Goal: Transaction & Acquisition: Obtain resource

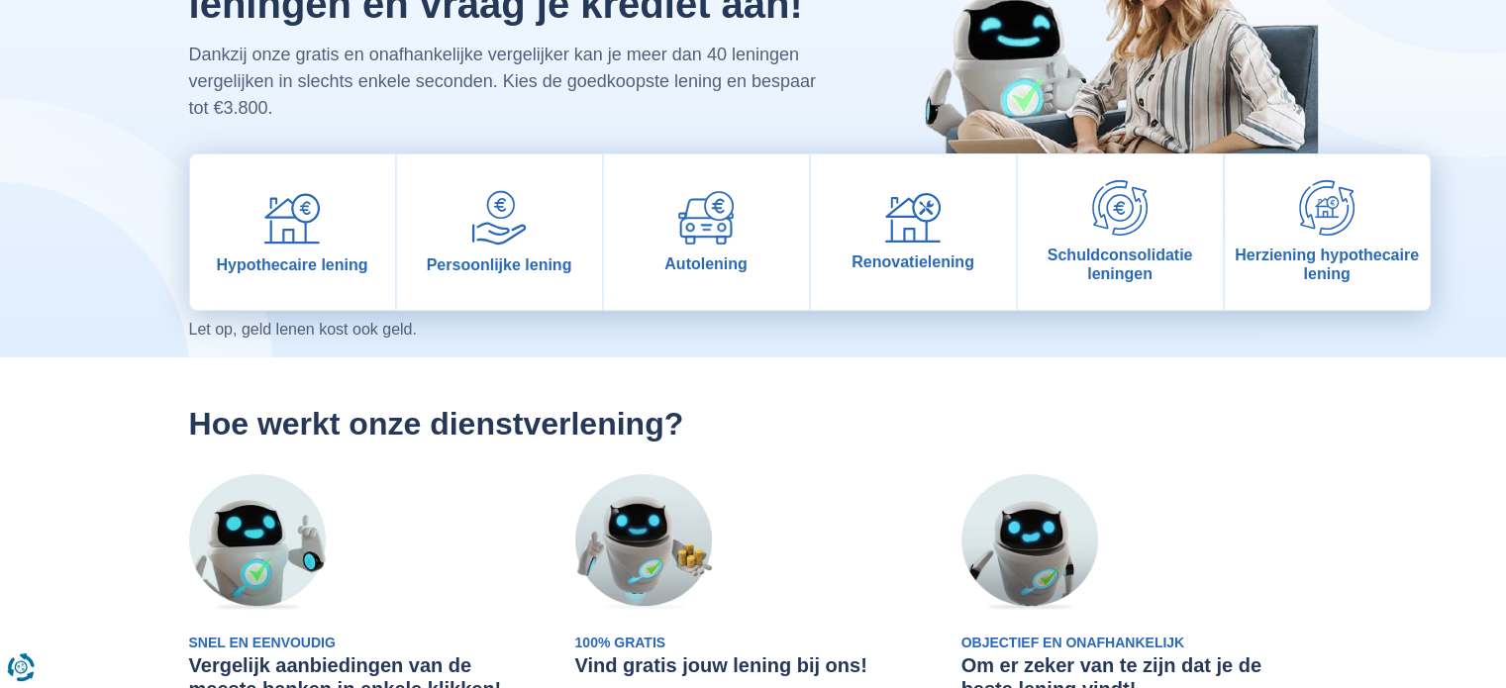
scroll to position [198, 0]
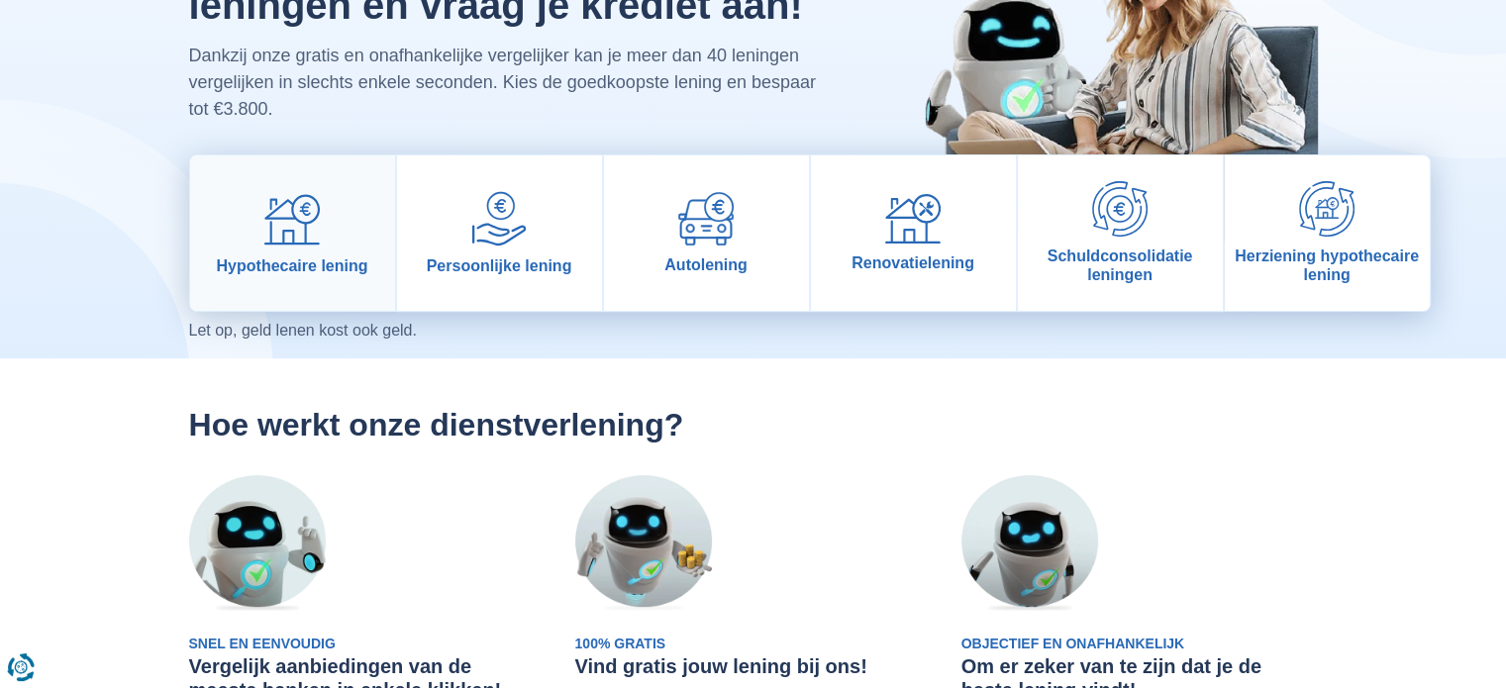
click at [293, 276] on link "Hypothecaire lening" at bounding box center [292, 232] width 205 height 155
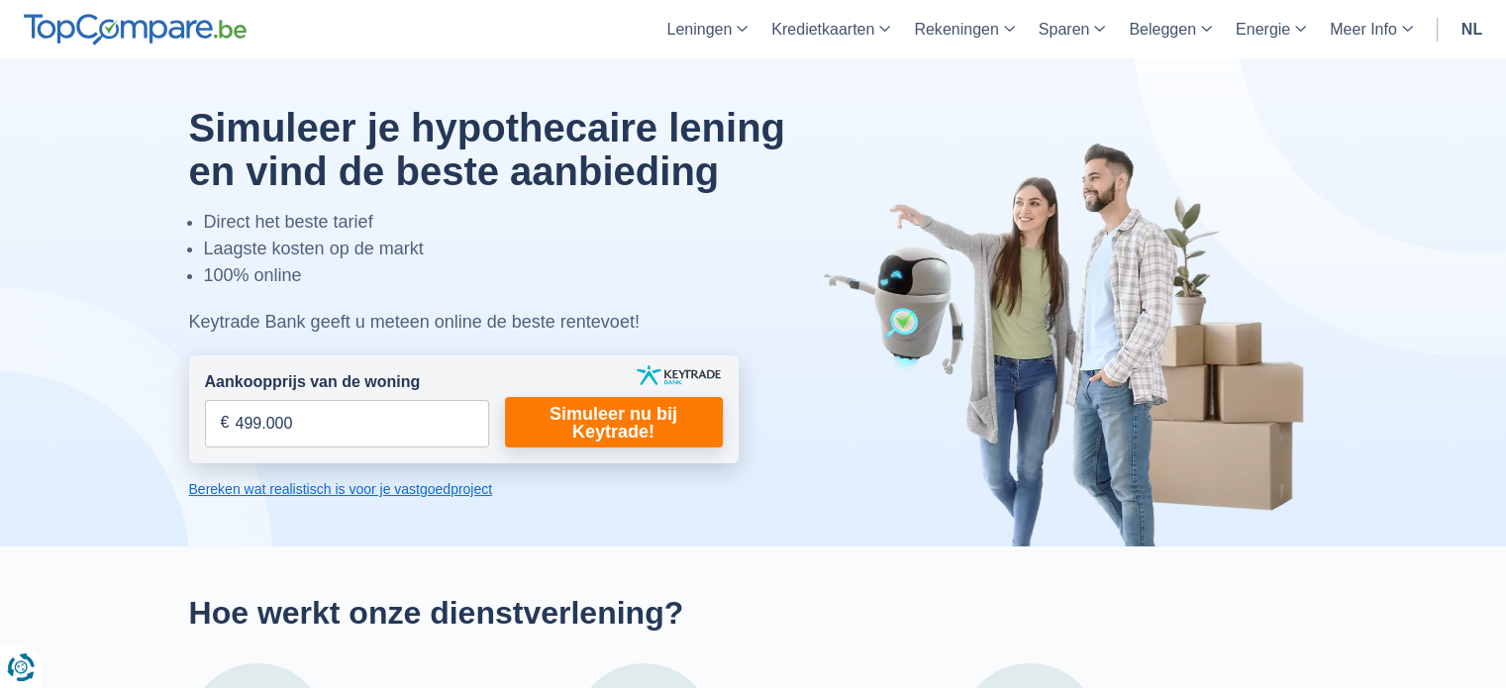
click at [250, 418] on input "499.000" at bounding box center [347, 424] width 284 height 48
type input "469.000"
click at [554, 419] on link "Simuleer nu bij Keytrade!" at bounding box center [614, 422] width 218 height 50
click at [590, 426] on link "Simuleer nu bij Keytrade!" at bounding box center [614, 422] width 218 height 50
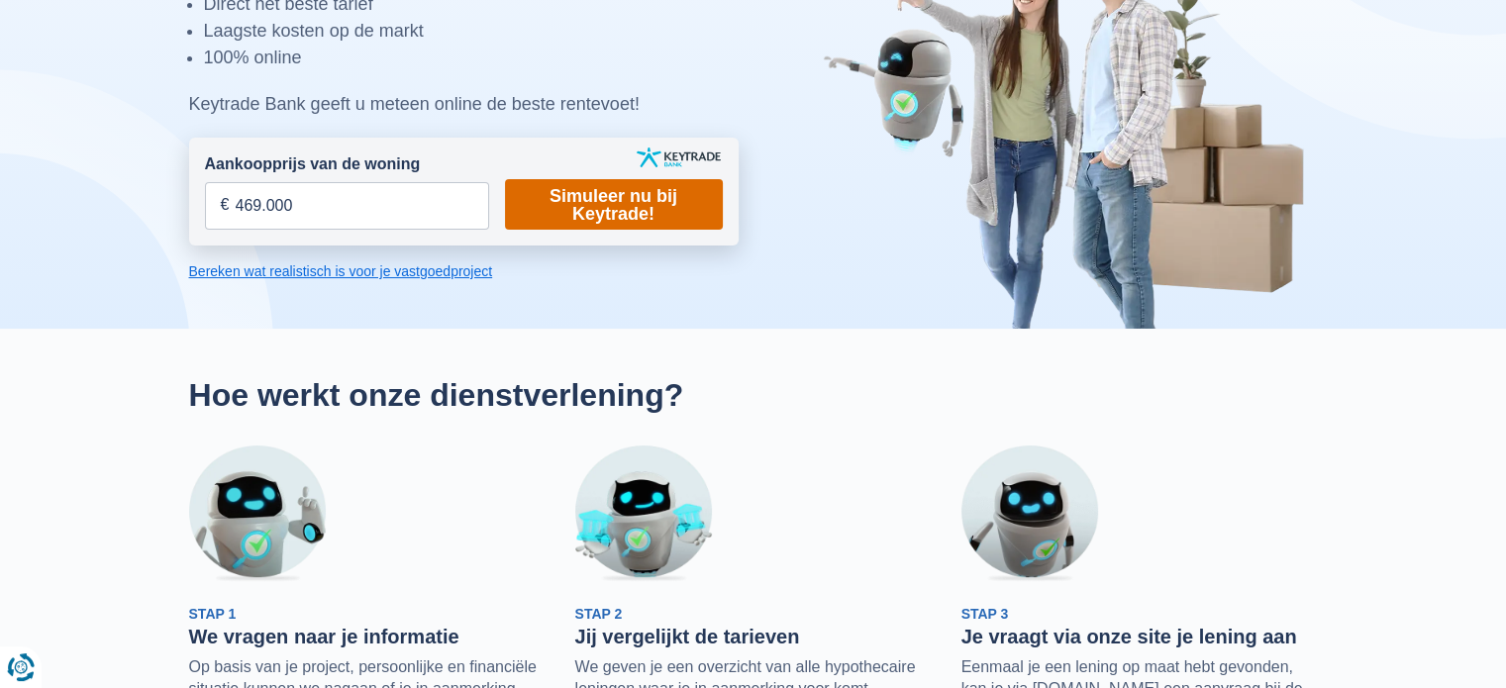
scroll to position [317, 0]
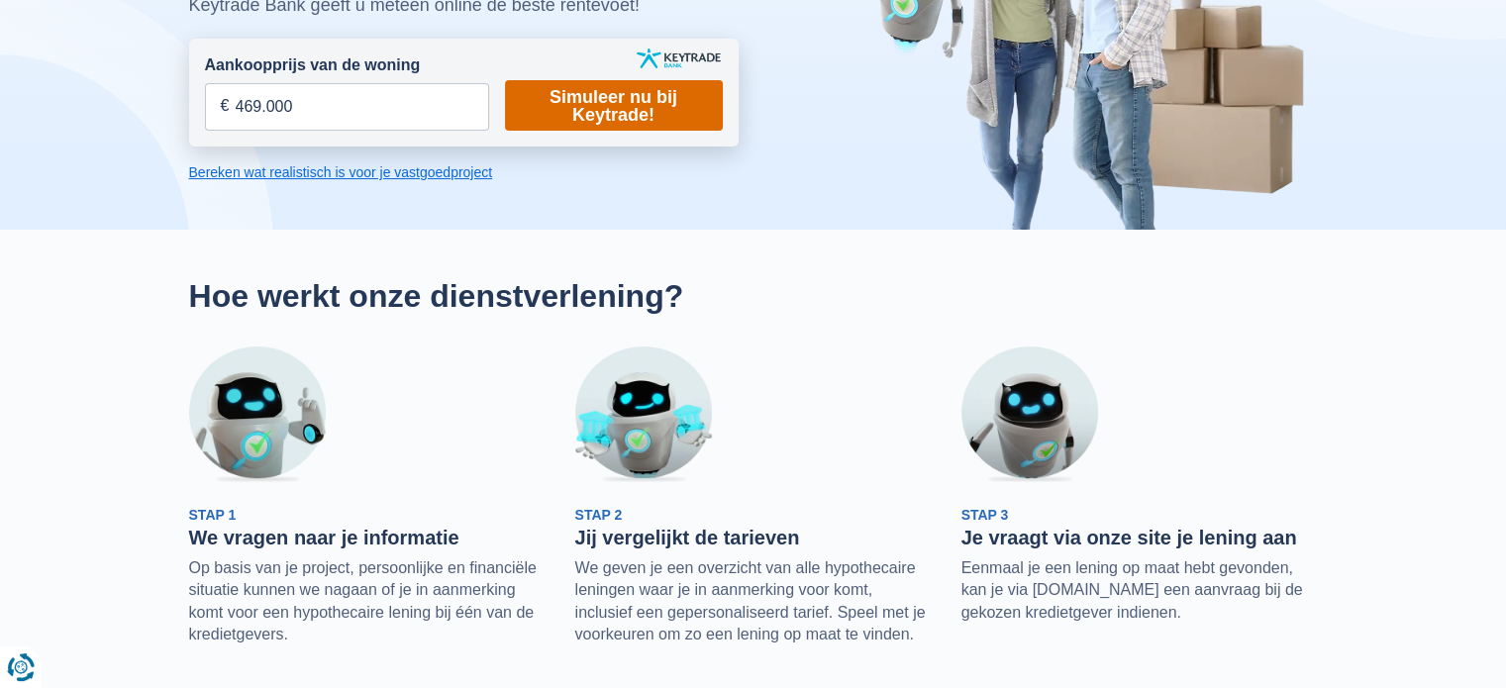
click at [632, 126] on link "Simuleer nu bij Keytrade!" at bounding box center [614, 105] width 218 height 50
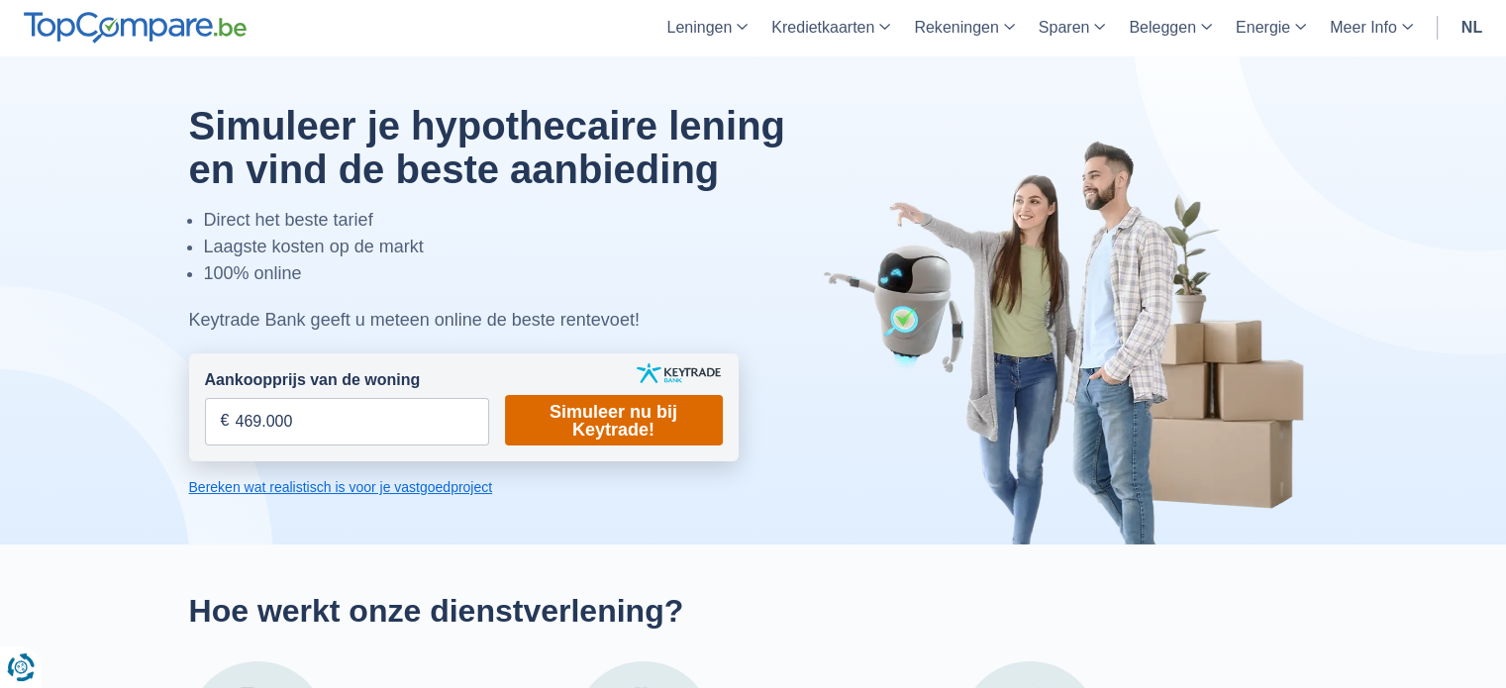
scroll to position [0, 0]
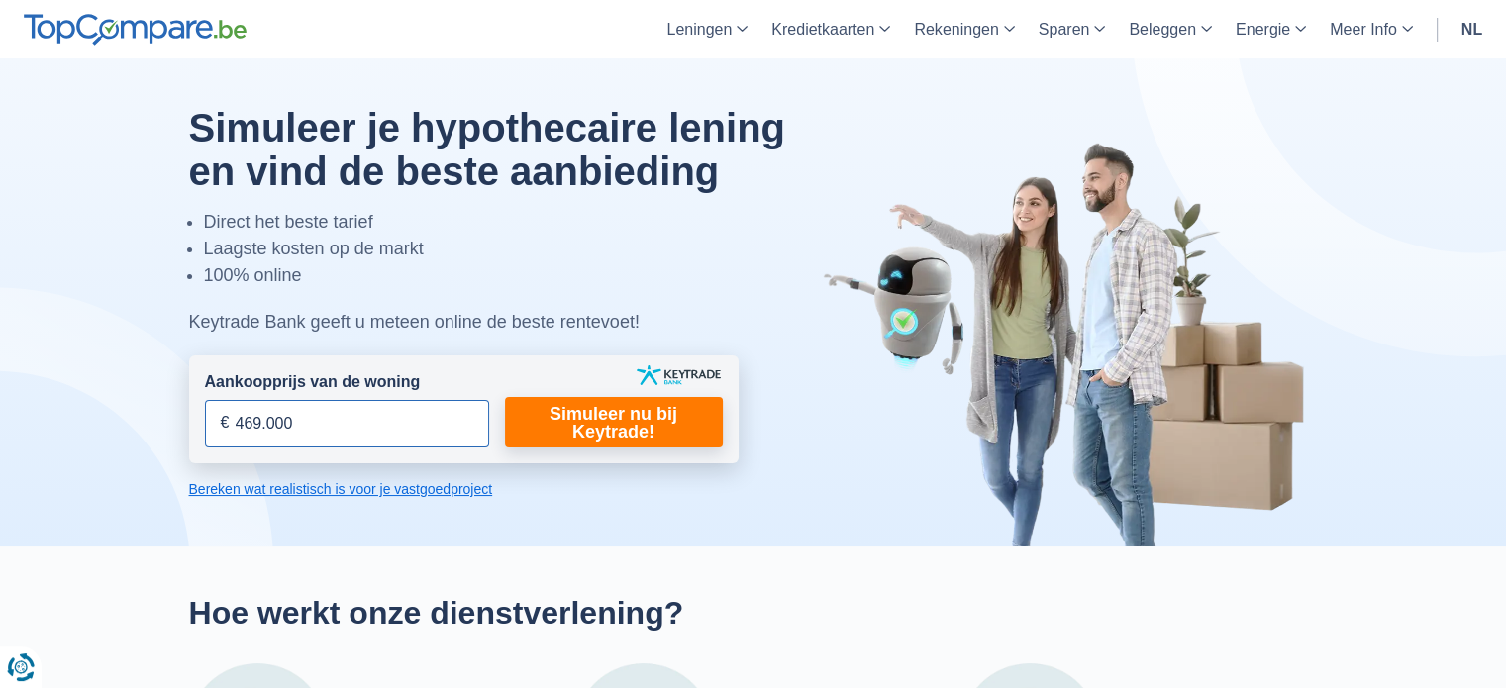
click at [436, 411] on input "469.000" at bounding box center [347, 424] width 284 height 48
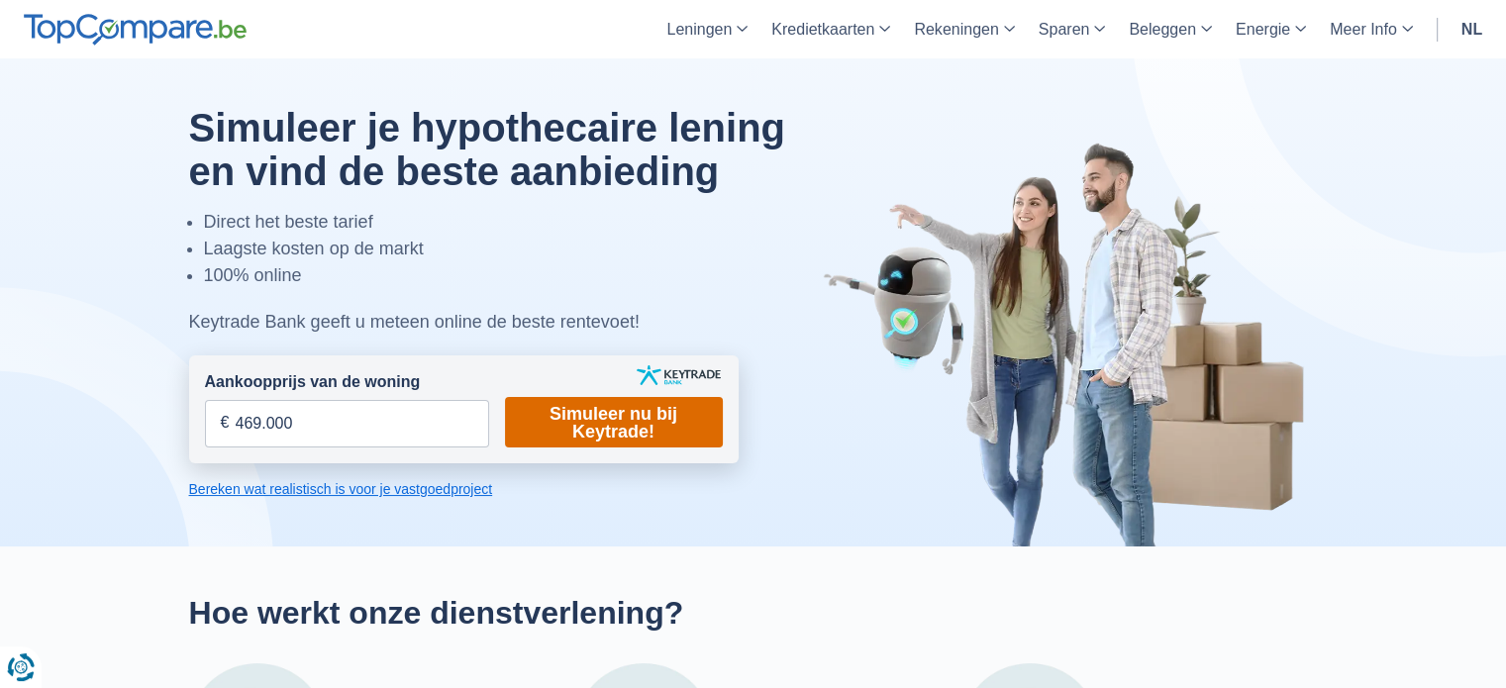
click at [594, 419] on link "Simuleer nu bij Keytrade!" at bounding box center [614, 422] width 218 height 50
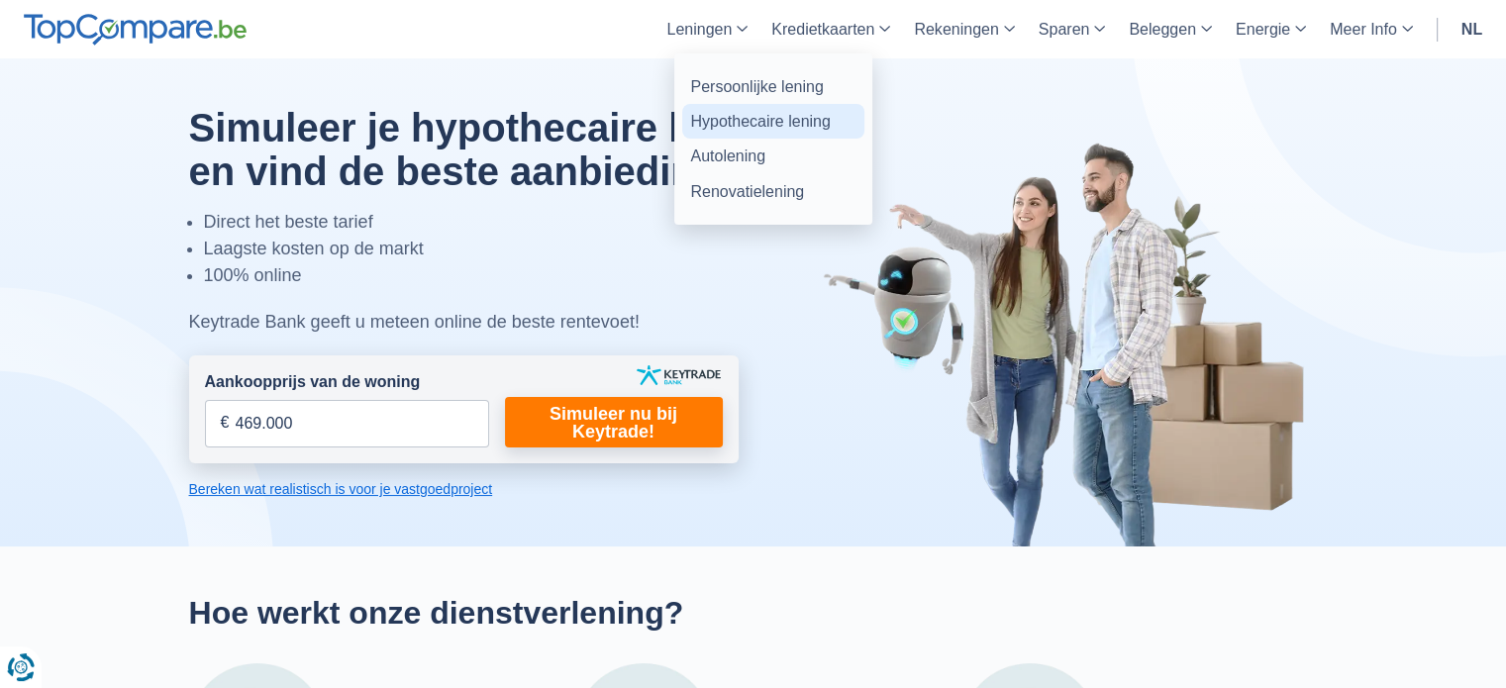
click at [745, 119] on link "Hypothecaire lening" at bounding box center [773, 121] width 182 height 35
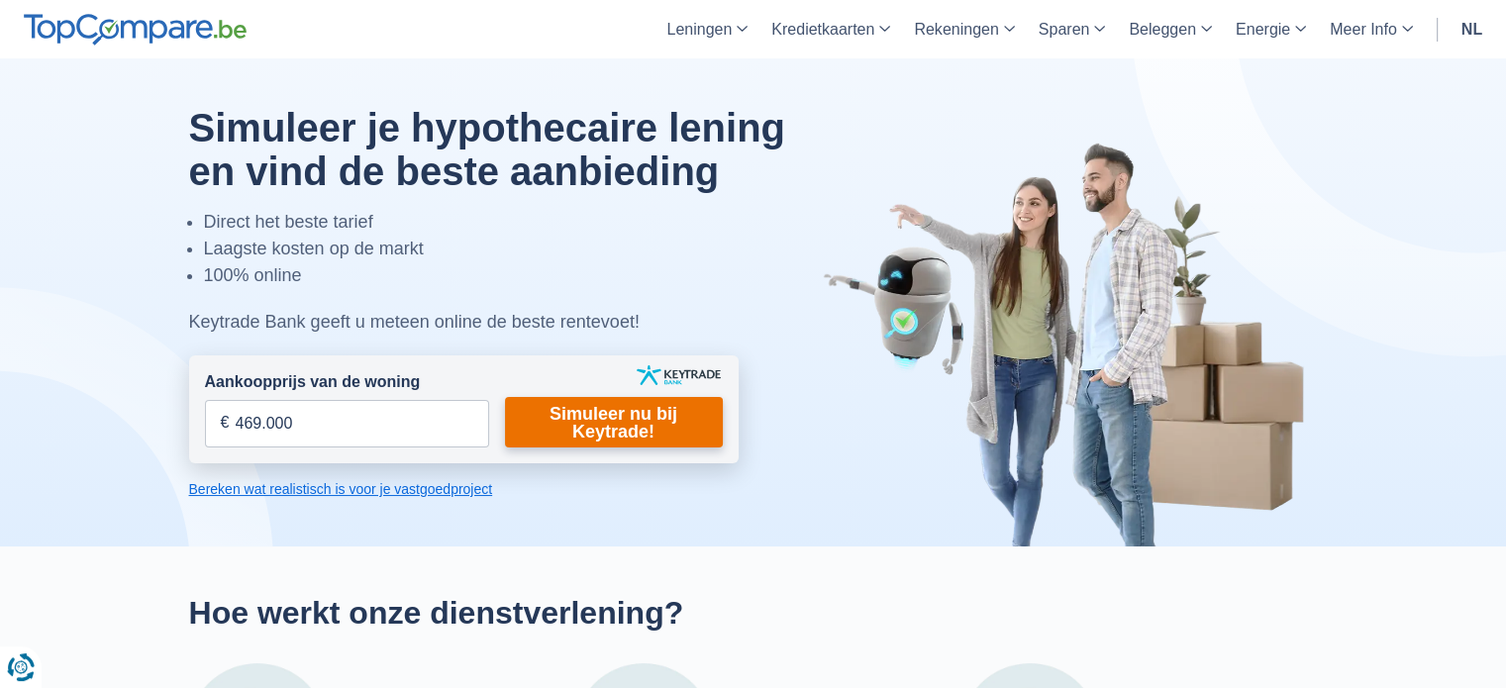
type input "469.000"
click at [575, 425] on link "Simuleer nu bij Keytrade!" at bounding box center [614, 422] width 218 height 50
